Goal: Task Accomplishment & Management: Manage account settings

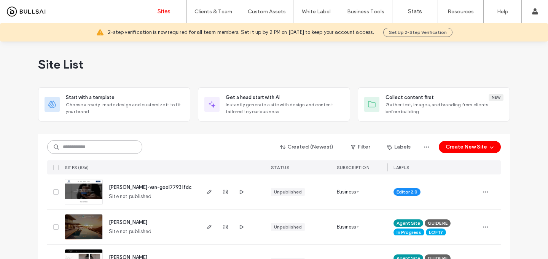
click at [123, 144] on input at bounding box center [94, 147] width 95 height 14
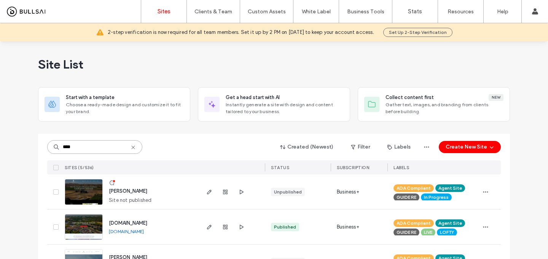
type input "****"
click at [126, 193] on span "[PERSON_NAME]" at bounding box center [128, 191] width 38 height 6
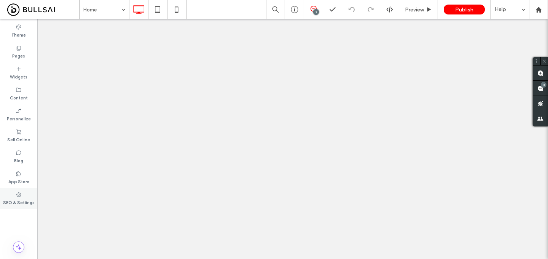
click at [22, 191] on div "SEO & Settings" at bounding box center [18, 198] width 37 height 21
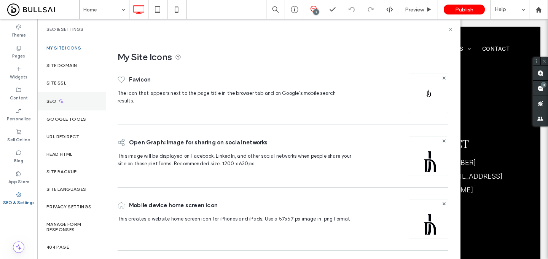
scroll to position [2538, 0]
click at [84, 104] on div "SEO" at bounding box center [71, 101] width 69 height 19
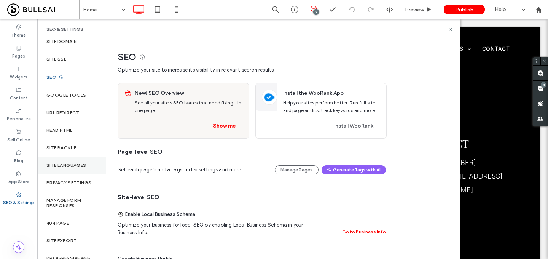
scroll to position [34, 0]
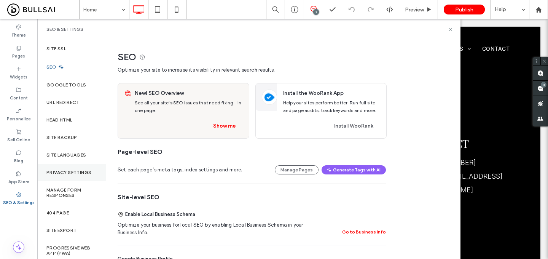
click at [84, 174] on label "Privacy Settings" at bounding box center [68, 172] width 45 height 5
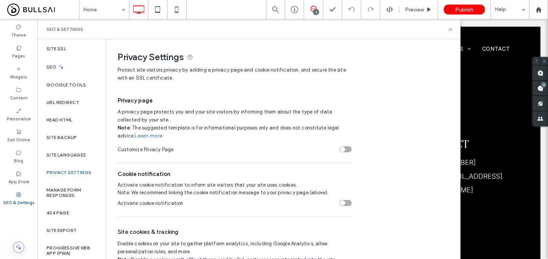
click at [343, 150] on div "toggle" at bounding box center [342, 149] width 5 height 5
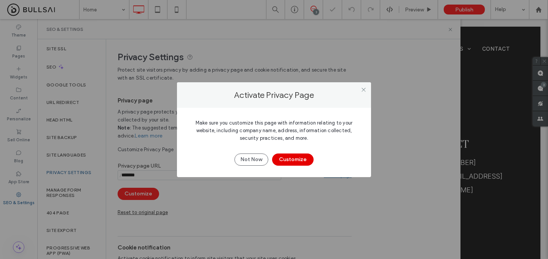
click at [302, 157] on button "Customize" at bounding box center [293, 159] width 42 height 12
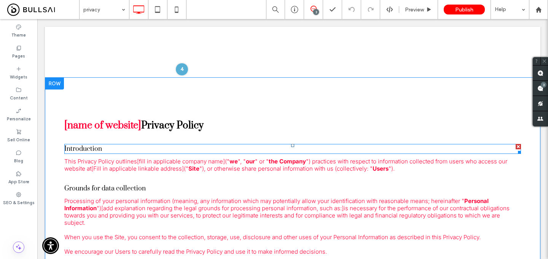
click at [517, 145] on div at bounding box center [518, 146] width 5 height 5
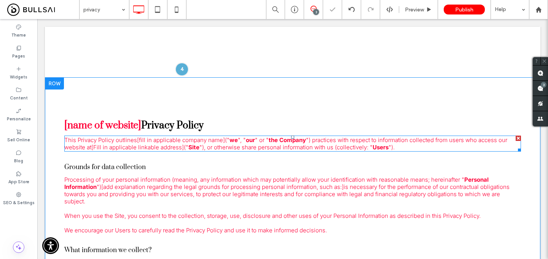
click at [518, 136] on div at bounding box center [518, 138] width 5 height 5
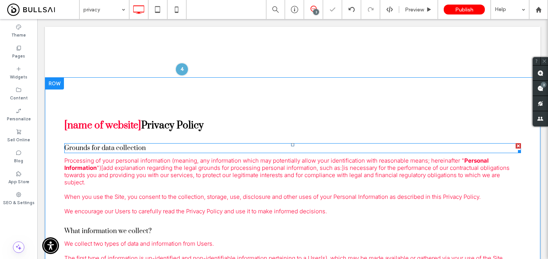
click at [518, 145] on div at bounding box center [518, 145] width 5 height 5
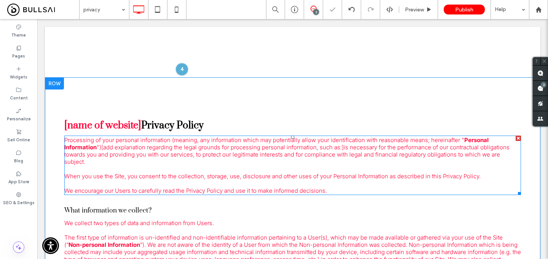
click at [518, 138] on div at bounding box center [518, 138] width 5 height 5
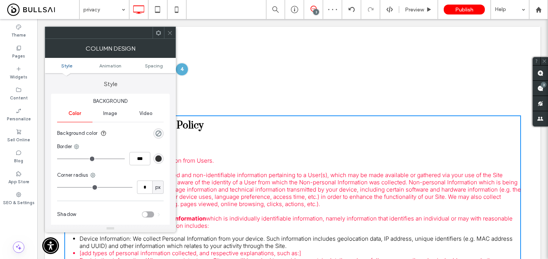
click at [168, 35] on icon at bounding box center [170, 33] width 6 height 6
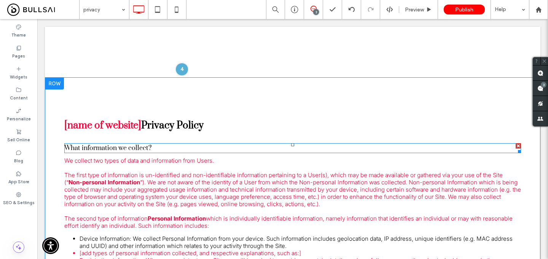
click at [519, 146] on div at bounding box center [518, 145] width 5 height 5
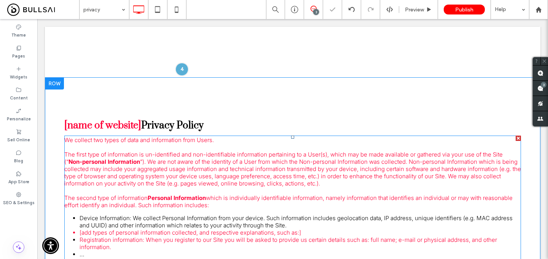
click at [519, 138] on div at bounding box center [518, 138] width 5 height 5
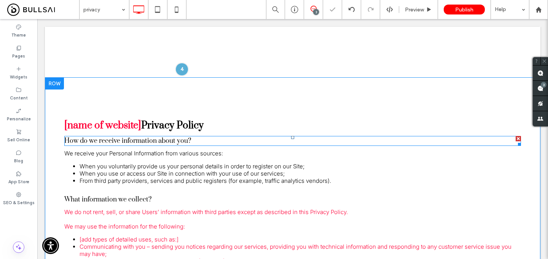
click at [518, 139] on div at bounding box center [518, 138] width 5 height 5
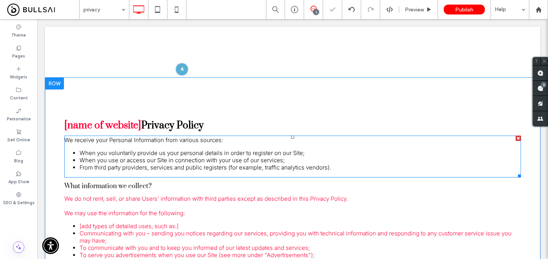
click at [518, 136] on div at bounding box center [518, 138] width 5 height 5
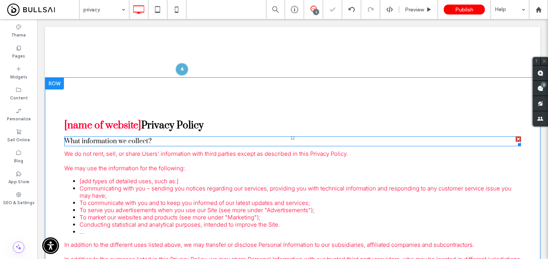
click at [518, 138] on div at bounding box center [518, 138] width 5 height 5
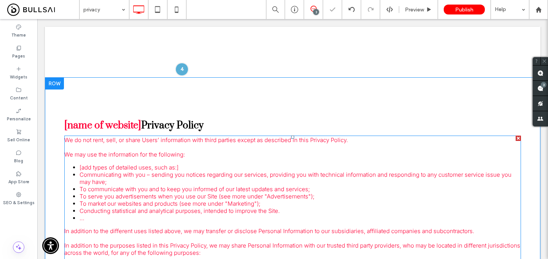
click at [518, 138] on div at bounding box center [518, 138] width 5 height 5
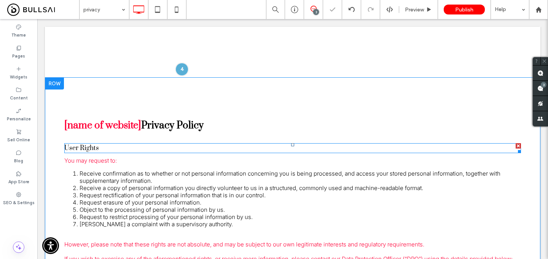
click at [518, 144] on div at bounding box center [518, 145] width 5 height 5
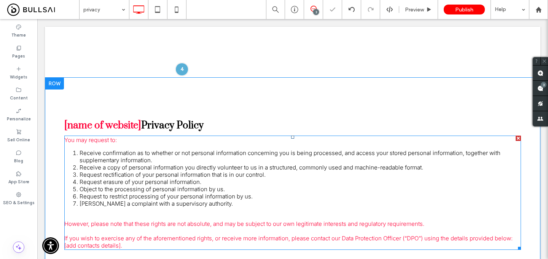
click at [518, 138] on div at bounding box center [518, 138] width 5 height 5
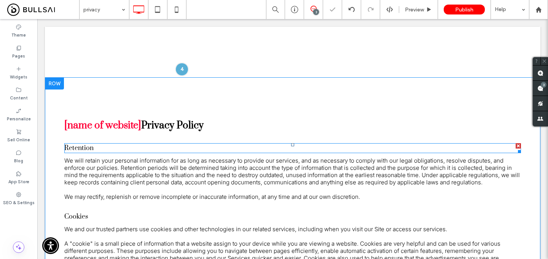
click at [517, 145] on div at bounding box center [518, 145] width 5 height 5
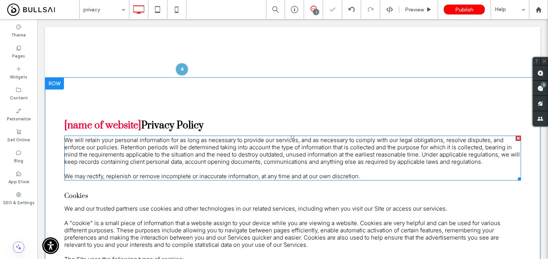
click at [518, 136] on div at bounding box center [518, 138] width 5 height 5
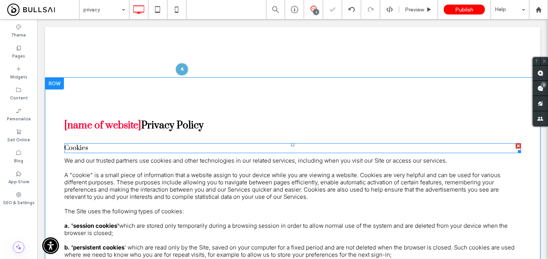
click at [516, 145] on div at bounding box center [518, 145] width 5 height 5
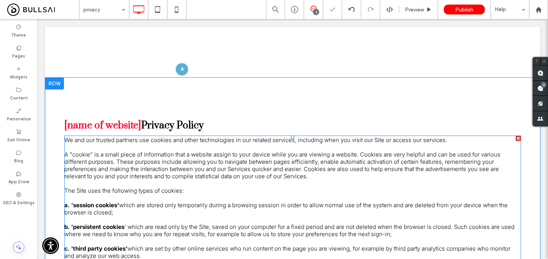
click at [518, 137] on div at bounding box center [518, 138] width 5 height 5
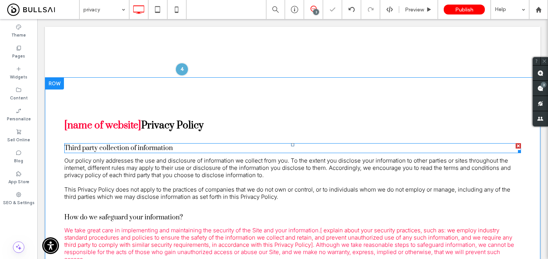
click at [518, 147] on div at bounding box center [518, 145] width 5 height 5
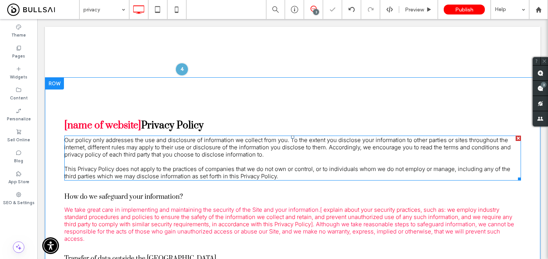
click at [518, 140] on div at bounding box center [518, 138] width 5 height 5
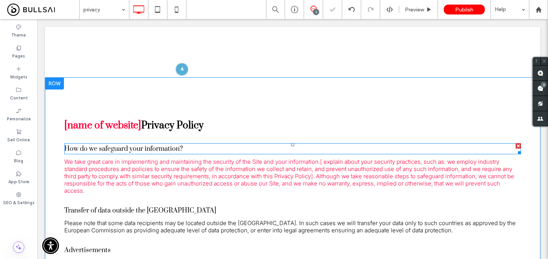
click at [520, 146] on div at bounding box center [518, 145] width 5 height 5
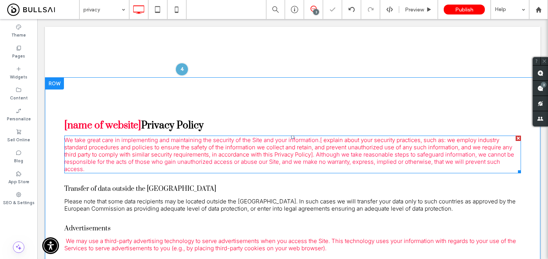
click at [519, 139] on div at bounding box center [518, 138] width 5 height 5
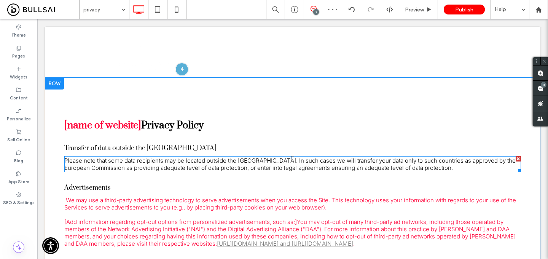
click at [519, 158] on div at bounding box center [518, 158] width 5 height 5
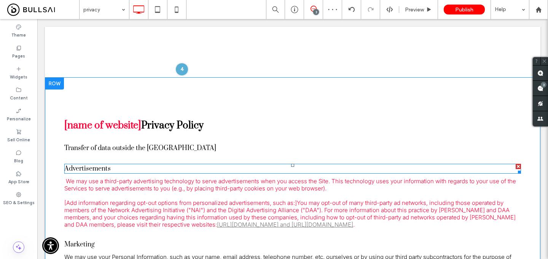
click at [518, 165] on div at bounding box center [518, 166] width 5 height 5
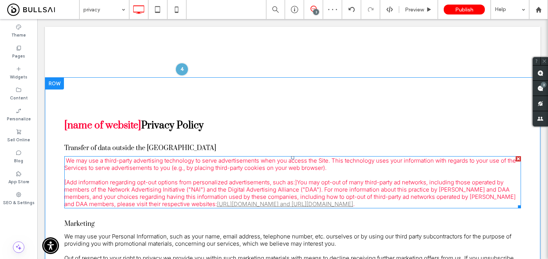
click at [519, 159] on div at bounding box center [518, 158] width 5 height 5
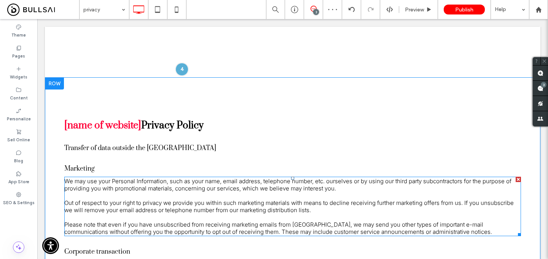
click at [516, 177] on div at bounding box center [518, 179] width 5 height 5
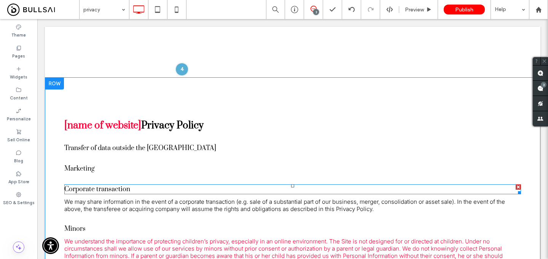
click at [517, 185] on div at bounding box center [518, 186] width 5 height 5
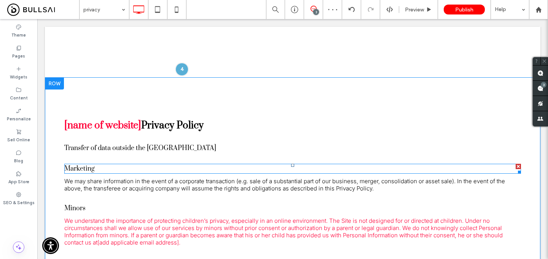
click at [517, 165] on div at bounding box center [518, 166] width 5 height 5
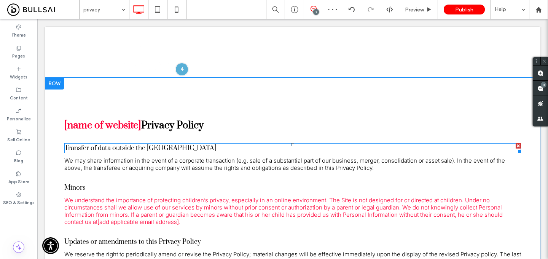
click at [520, 144] on div at bounding box center [518, 145] width 5 height 5
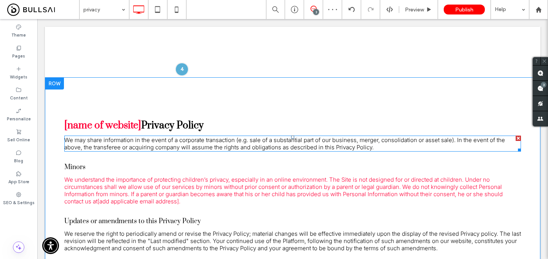
click at [519, 138] on div at bounding box center [518, 138] width 5 height 5
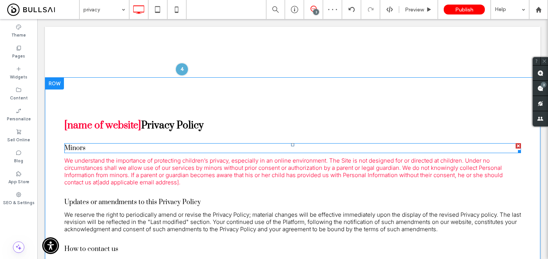
click at [517, 145] on div at bounding box center [518, 145] width 5 height 5
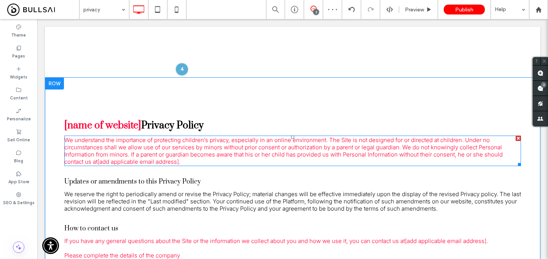
click at [518, 136] on div at bounding box center [518, 138] width 5 height 5
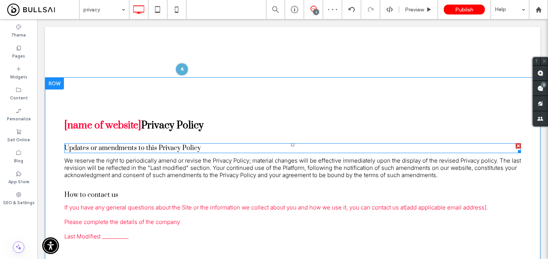
click at [519, 145] on div at bounding box center [518, 145] width 5 height 5
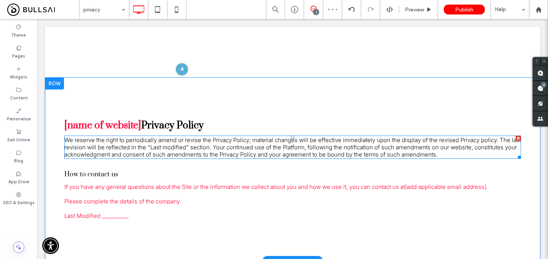
click at [521, 137] on div at bounding box center [518, 138] width 5 height 5
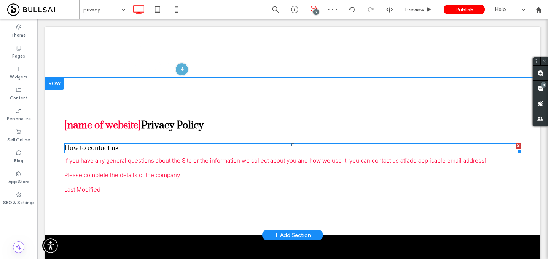
click at [519, 145] on div at bounding box center [518, 145] width 5 height 5
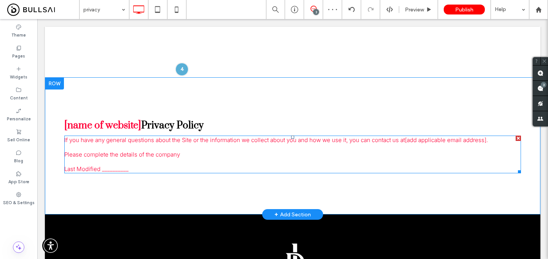
click at [519, 137] on div at bounding box center [518, 138] width 5 height 5
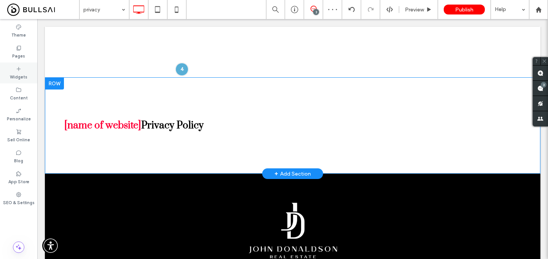
click at [18, 75] on label "Widgets" at bounding box center [19, 76] width 18 height 8
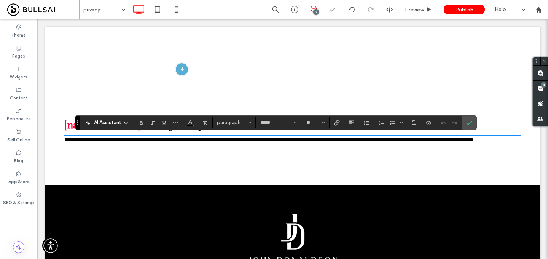
click at [144, 130] on span "[name of website] Privacy Policy" at bounding box center [133, 125] width 139 height 13
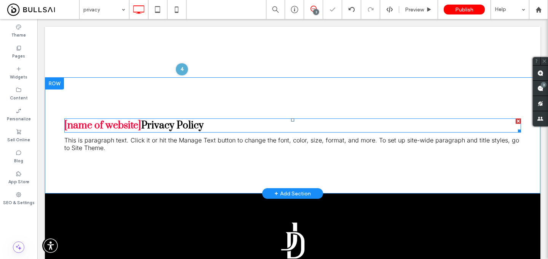
click at [143, 126] on span "[name of website] Privacy Policy" at bounding box center [133, 125] width 139 height 13
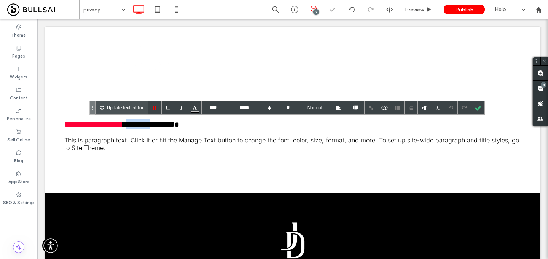
click at [143, 126] on span "**********" at bounding box center [119, 124] width 110 height 9
drag, startPoint x: 143, startPoint y: 126, endPoint x: 50, endPoint y: 131, distance: 93.4
click at [50, 131] on div "**********" at bounding box center [293, 135] width 496 height 116
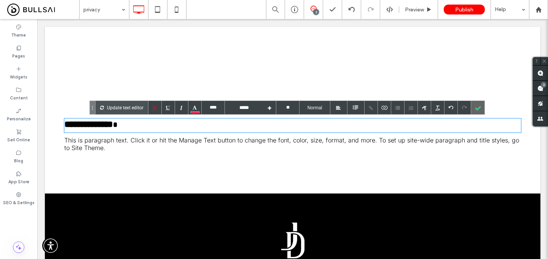
click at [480, 105] on div at bounding box center [477, 107] width 13 height 13
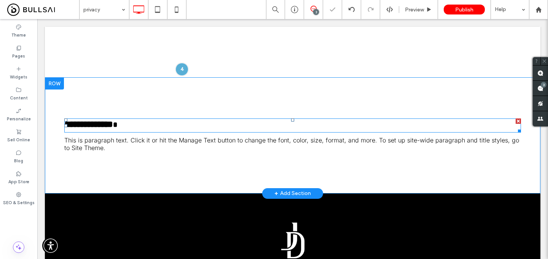
click at [149, 128] on h3 "**********" at bounding box center [292, 125] width 457 height 14
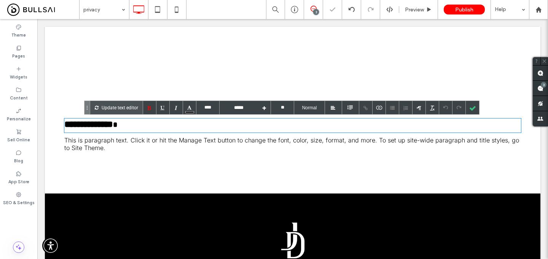
click at [149, 128] on h3 "**********" at bounding box center [292, 125] width 457 height 14
click at [145, 107] on div at bounding box center [149, 107] width 13 height 13
click at [219, 122] on h3 "**********" at bounding box center [292, 125] width 457 height 14
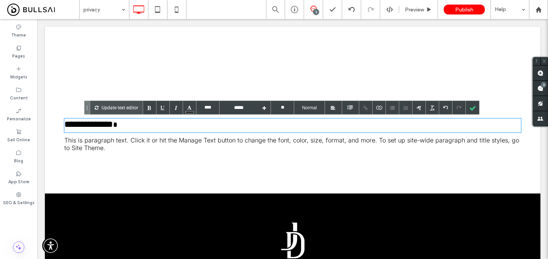
click at [219, 122] on h3 "**********" at bounding box center [292, 125] width 457 height 14
type input "****"
click at [219, 122] on h3 "**********" at bounding box center [292, 125] width 457 height 14
click at [467, 104] on div at bounding box center [472, 107] width 13 height 13
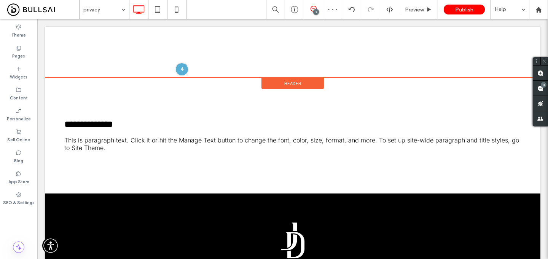
click at [283, 81] on div "Header" at bounding box center [293, 83] width 62 height 11
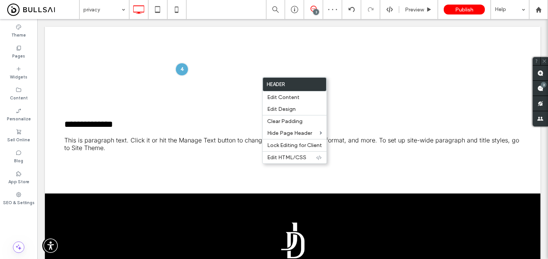
click at [209, 91] on div "**********" at bounding box center [293, 135] width 496 height 116
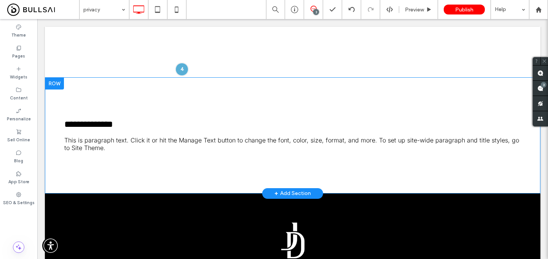
click at [56, 82] on div at bounding box center [54, 83] width 19 height 12
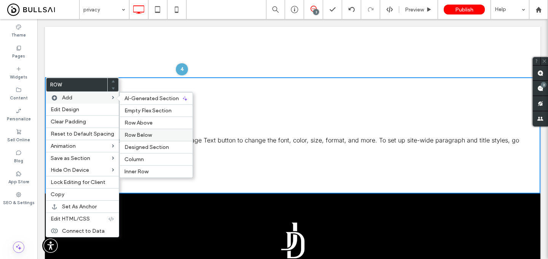
click at [144, 132] on span "Row Below" at bounding box center [138, 135] width 27 height 6
click at [144, 132] on div "**********" at bounding box center [292, 135] width 457 height 40
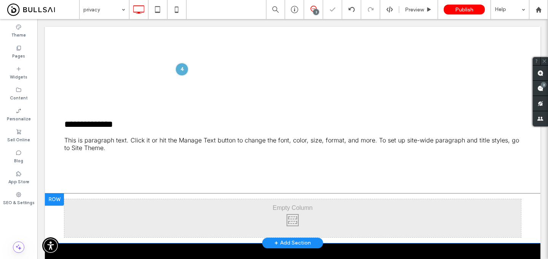
click at [53, 201] on div at bounding box center [54, 199] width 19 height 12
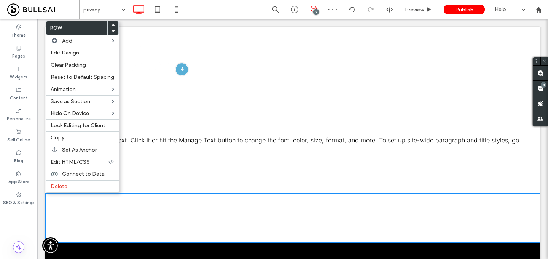
click at [112, 24] on icon at bounding box center [113, 24] width 3 height 3
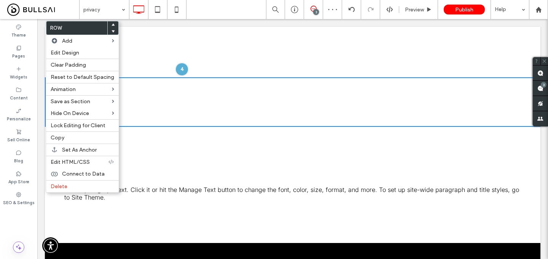
click at [153, 91] on div "Click To Paste Click To Paste" at bounding box center [292, 102] width 457 height 38
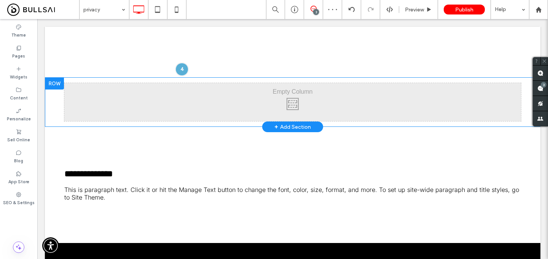
click at [120, 79] on div "Click To Paste Click To Paste Row + Add Section" at bounding box center [293, 102] width 496 height 50
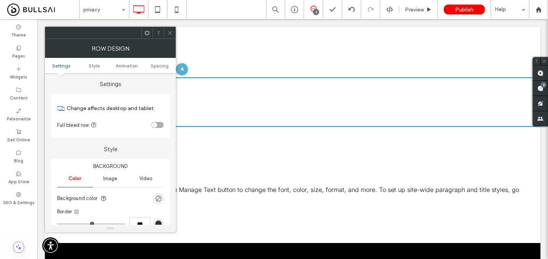
click at [160, 194] on div "rgba(0, 0, 0, 0)" at bounding box center [158, 198] width 10 height 10
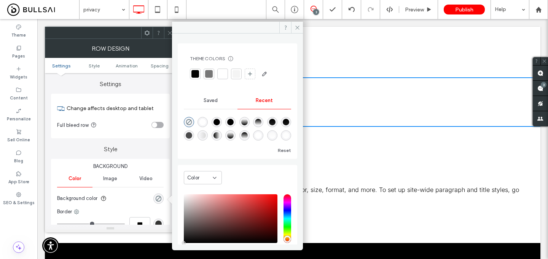
click at [217, 121] on div "rgba(0, 0, 0, 1)" at bounding box center [217, 122] width 6 height 6
type input "***"
type input "****"
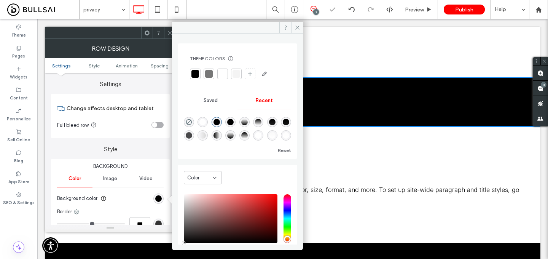
click at [168, 34] on icon at bounding box center [170, 33] width 6 height 6
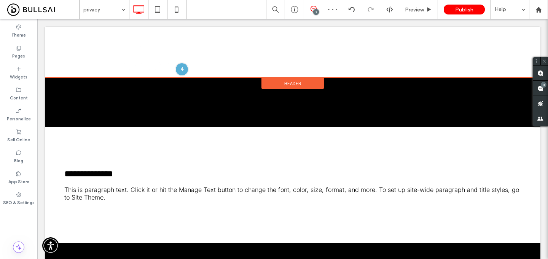
click at [293, 82] on span "Header" at bounding box center [292, 83] width 17 height 6
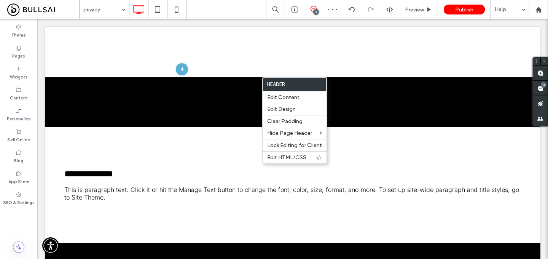
click at [153, 93] on div "Click To Paste Click To Paste" at bounding box center [292, 102] width 457 height 38
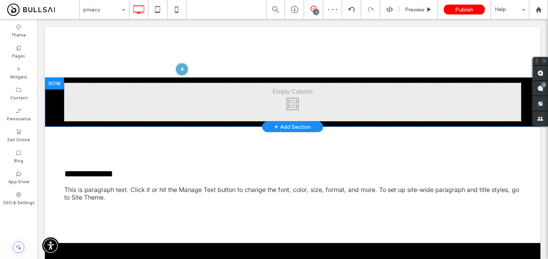
click at [55, 80] on div at bounding box center [54, 83] width 19 height 12
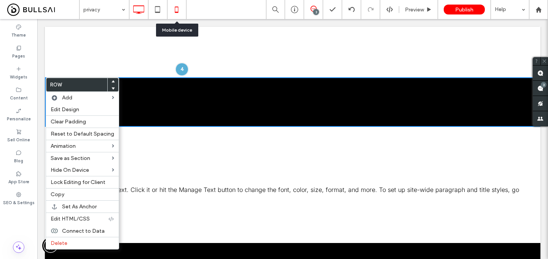
click at [182, 7] on icon at bounding box center [176, 9] width 15 height 15
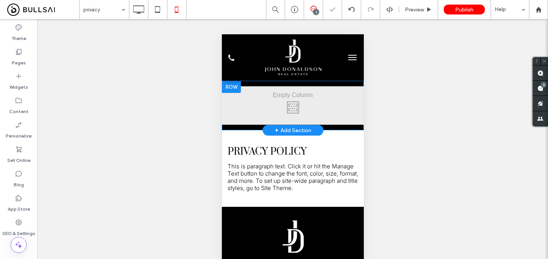
click at [233, 86] on div at bounding box center [231, 87] width 19 height 12
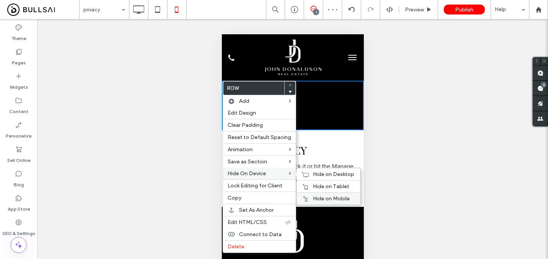
click at [313, 198] on span "Hide on Mobile" at bounding box center [331, 198] width 37 height 6
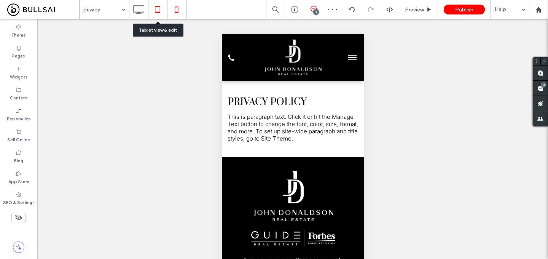
click at [155, 10] on icon at bounding box center [157, 9] width 15 height 15
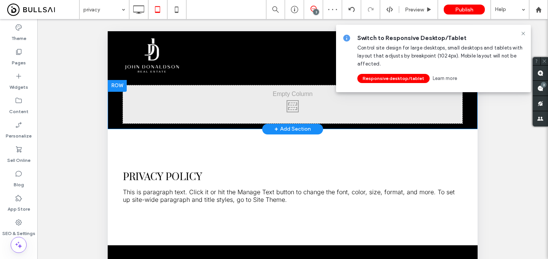
click at [116, 81] on div at bounding box center [117, 86] width 19 height 12
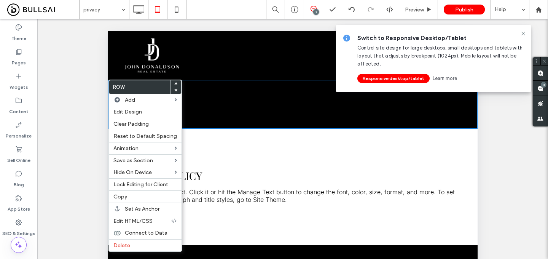
click at [159, 77] on div "Click To Paste" at bounding box center [293, 55] width 370 height 49
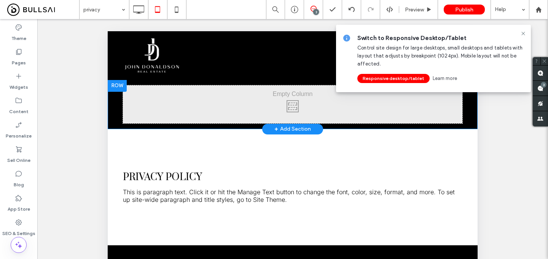
click at [118, 85] on div at bounding box center [117, 86] width 19 height 12
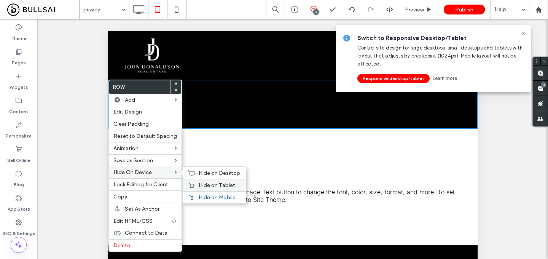
click at [202, 189] on div "Hide on Tablet" at bounding box center [214, 185] width 63 height 12
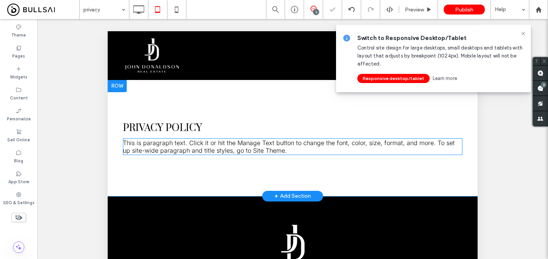
click at [224, 125] on h3 "PRIVACY POLICY" at bounding box center [293, 128] width 340 height 14
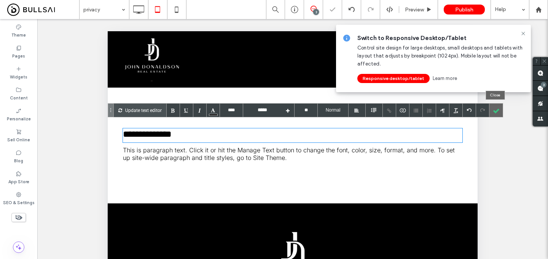
click at [496, 107] on div at bounding box center [496, 110] width 13 height 13
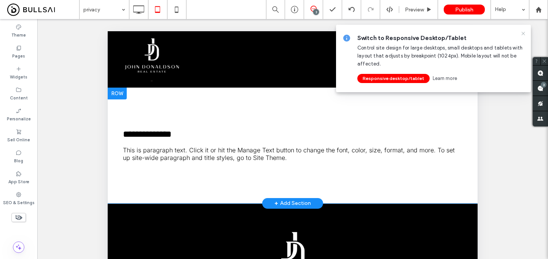
click at [523, 35] on icon at bounding box center [524, 33] width 6 height 6
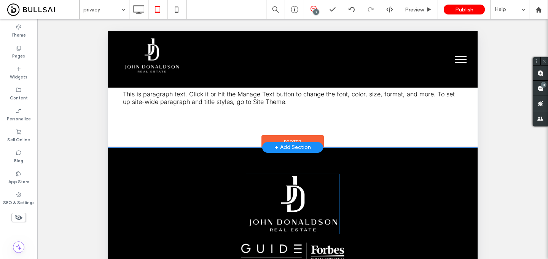
scroll to position [272, 0]
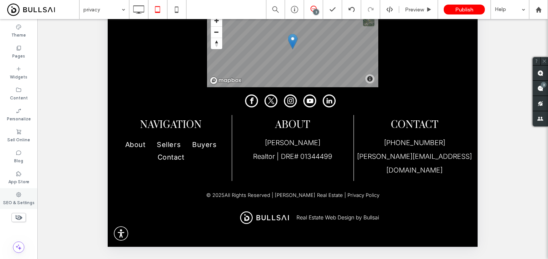
click at [17, 197] on icon at bounding box center [19, 195] width 6 height 6
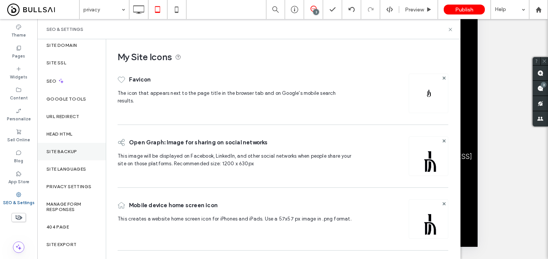
scroll to position [22, 0]
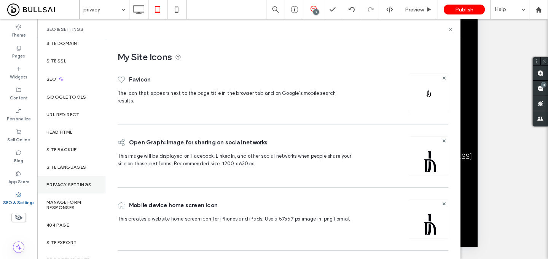
click at [78, 185] on label "Privacy Settings" at bounding box center [68, 184] width 45 height 5
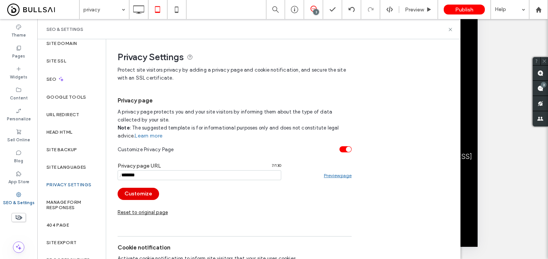
click at [141, 196] on button "Customize" at bounding box center [139, 194] width 42 height 12
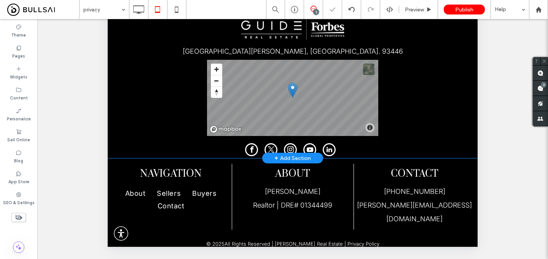
scroll to position [0, 0]
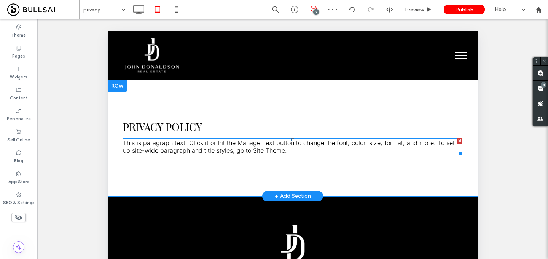
click at [188, 141] on span "This is paragraph text. Click it or hit the Manage Text button to change the fo…" at bounding box center [289, 146] width 332 height 15
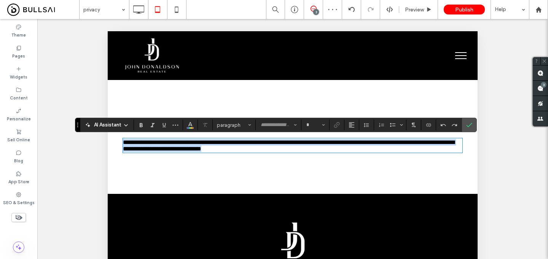
type input "*****"
type input "**"
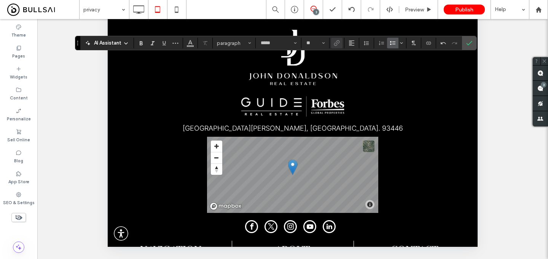
scroll to position [1288, 0]
click at [467, 40] on icon "Confirm" at bounding box center [470, 43] width 6 height 6
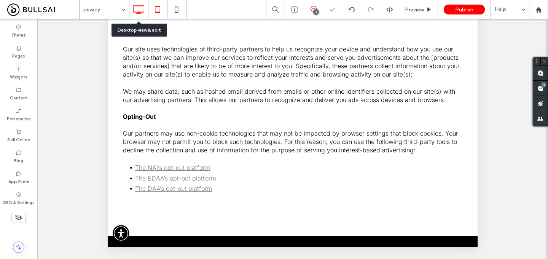
click at [138, 8] on icon at bounding box center [138, 9] width 15 height 15
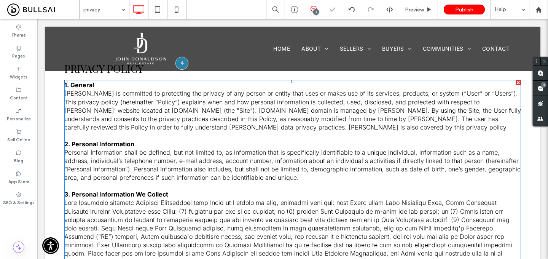
scroll to position [0, 0]
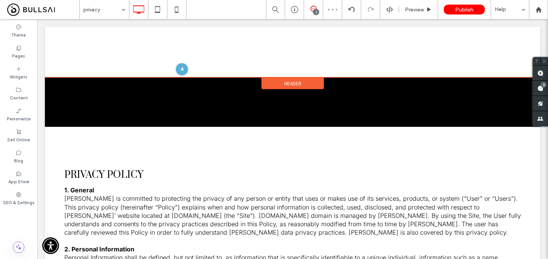
click at [307, 82] on div "Header" at bounding box center [293, 83] width 62 height 11
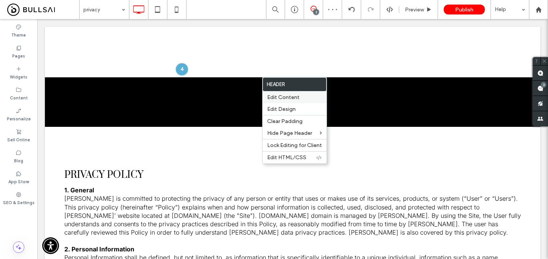
click at [302, 96] on label "Edit Content" at bounding box center [294, 97] width 55 height 6
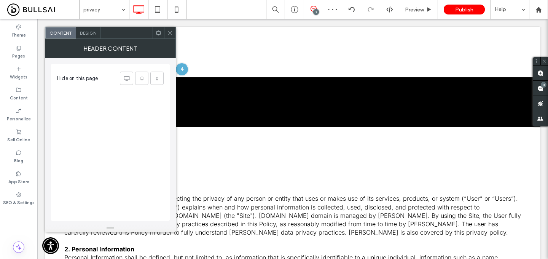
click at [84, 32] on span "Design" at bounding box center [88, 33] width 16 height 6
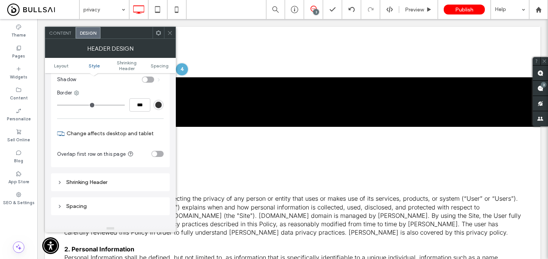
scroll to position [149, 0]
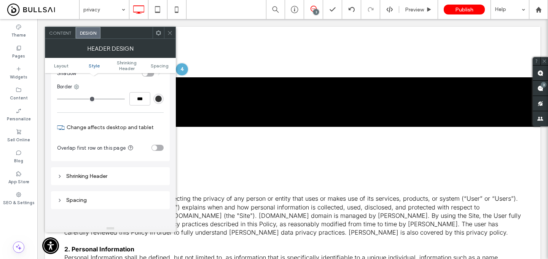
click at [158, 149] on div "toggle" at bounding box center [158, 148] width 12 height 6
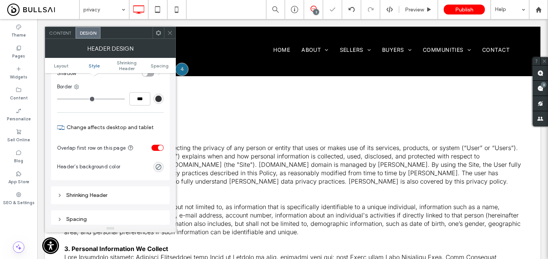
click at [171, 34] on icon at bounding box center [170, 33] width 6 height 6
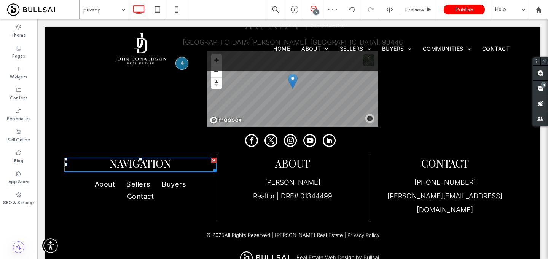
scroll to position [1593, 0]
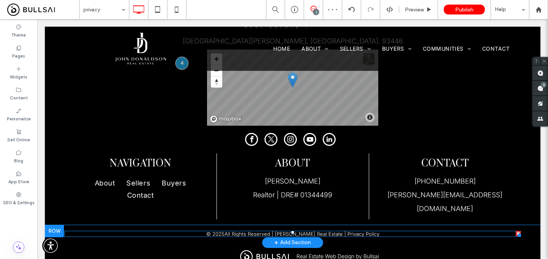
click at [370, 231] on span at bounding box center [292, 234] width 457 height 6
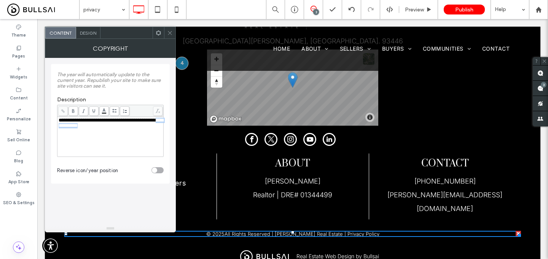
drag, startPoint x: 128, startPoint y: 130, endPoint x: 77, endPoint y: 130, distance: 51.8
click at [77, 128] on div "**********" at bounding box center [111, 123] width 104 height 11
click at [62, 112] on icon at bounding box center [63, 111] width 4 height 4
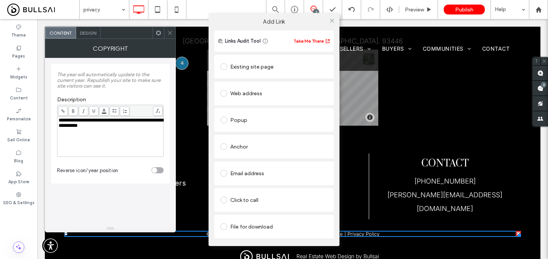
click at [260, 70] on div "Existing site page" at bounding box center [274, 67] width 107 height 12
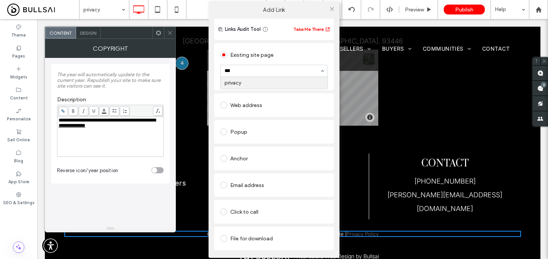
type input "****"
click at [171, 33] on div "Add Link Links Audit Tool Take Me There Existing site page privacy Create new p…" at bounding box center [274, 129] width 548 height 259
click at [171, 34] on div "Add Link Links Audit Tool Take Me There Existing site page privacy Create new p…" at bounding box center [274, 129] width 548 height 259
click at [168, 32] on div "Add Link Links Audit Tool Take Me There Existing site page privacy Create new p…" at bounding box center [274, 129] width 548 height 259
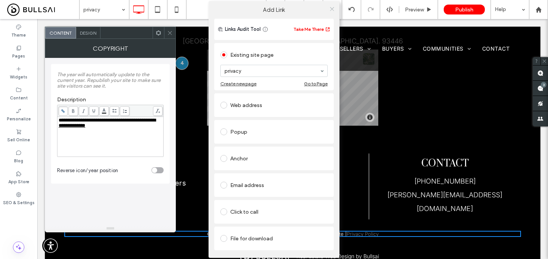
click at [332, 12] on span at bounding box center [332, 8] width 6 height 11
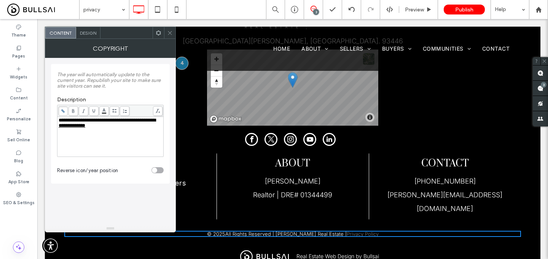
click at [169, 34] on icon at bounding box center [170, 33] width 6 height 6
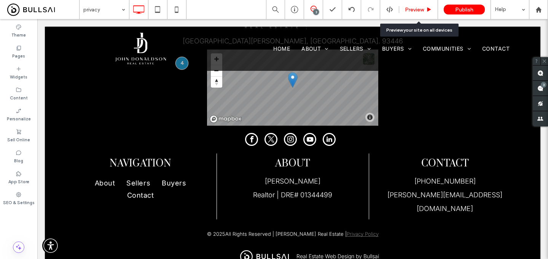
click at [412, 5] on div "Preview" at bounding box center [419, 9] width 39 height 19
click at [410, 11] on span "Preview" at bounding box center [414, 9] width 19 height 6
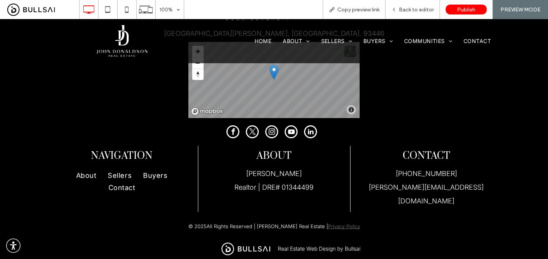
click at [333, 223] on link "Privacy Policy" at bounding box center [344, 226] width 32 height 6
